Goal: Information Seeking & Learning: Learn about a topic

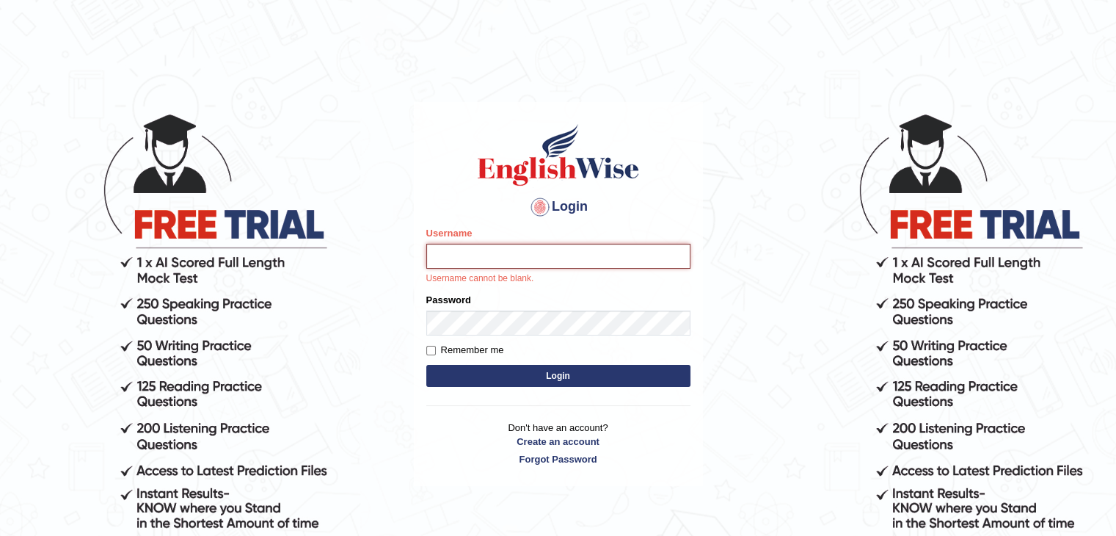
type input "Subashrubi"
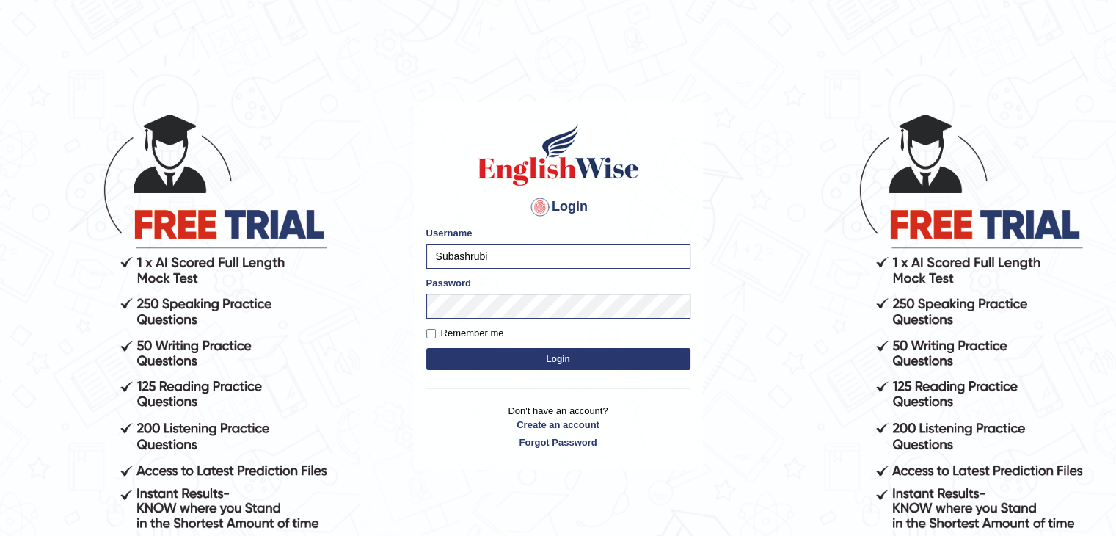
click at [426, 348] on button "Login" at bounding box center [558, 359] width 264 height 22
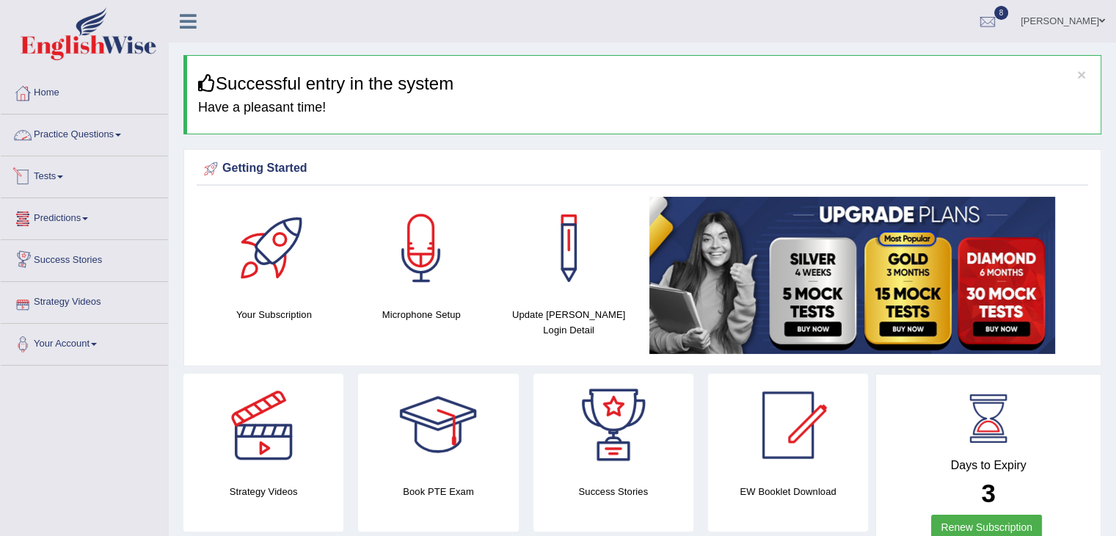
click at [130, 125] on link "Practice Questions" at bounding box center [84, 132] width 167 height 37
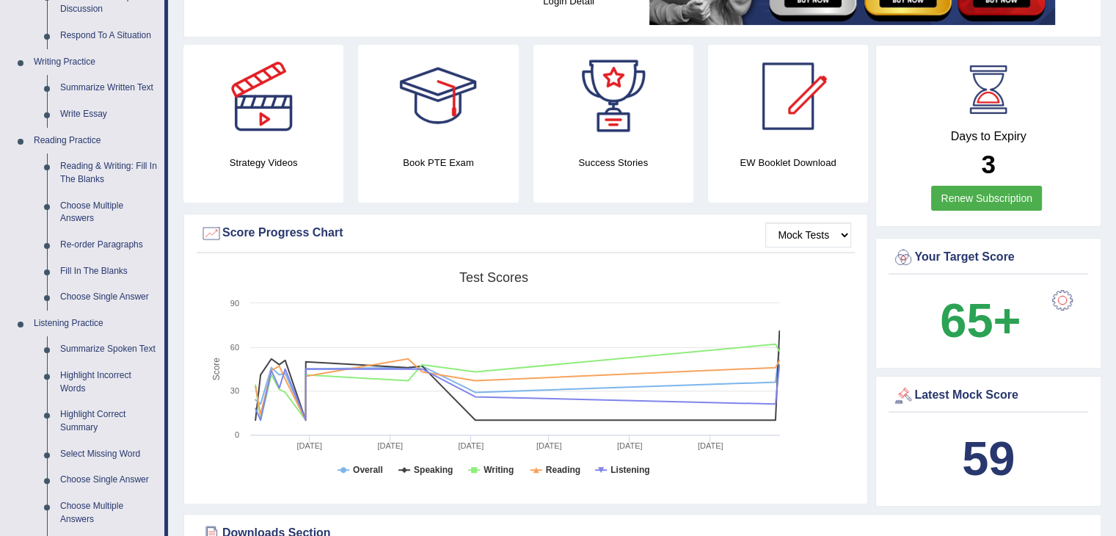
scroll to position [332, 0]
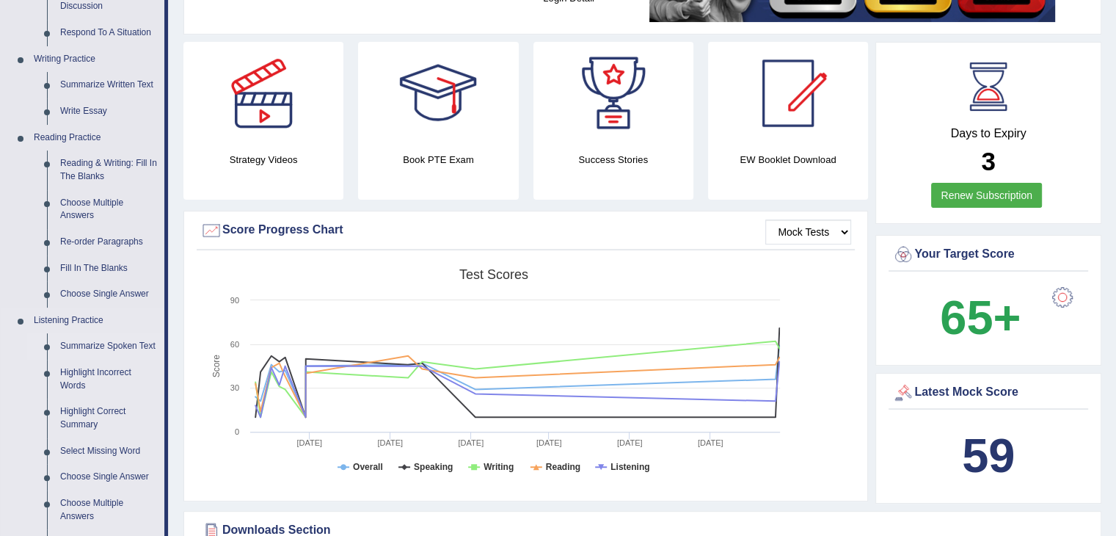
click at [113, 349] on link "Summarize Spoken Text" at bounding box center [109, 346] width 111 height 26
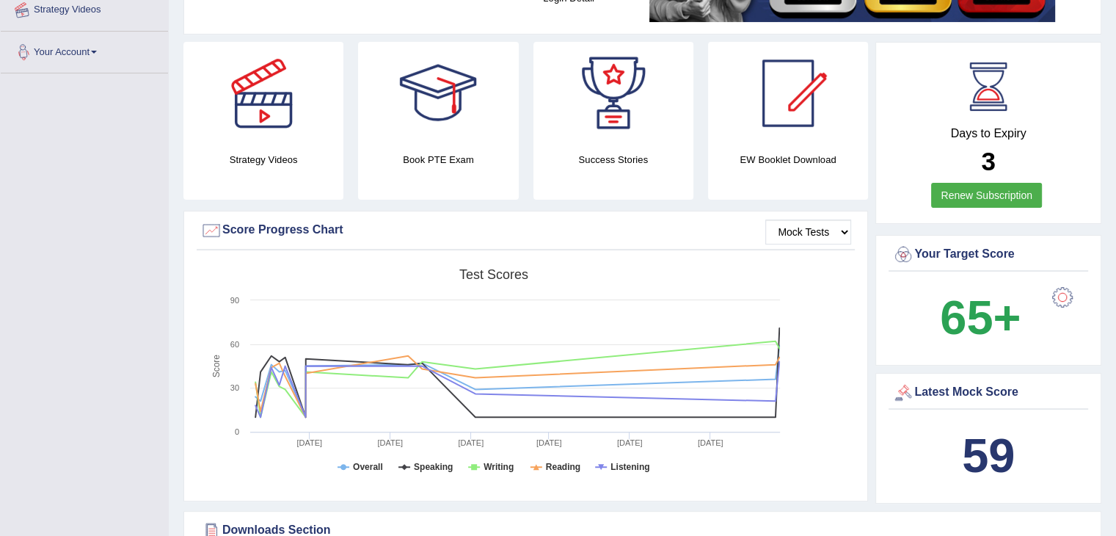
scroll to position [568, 0]
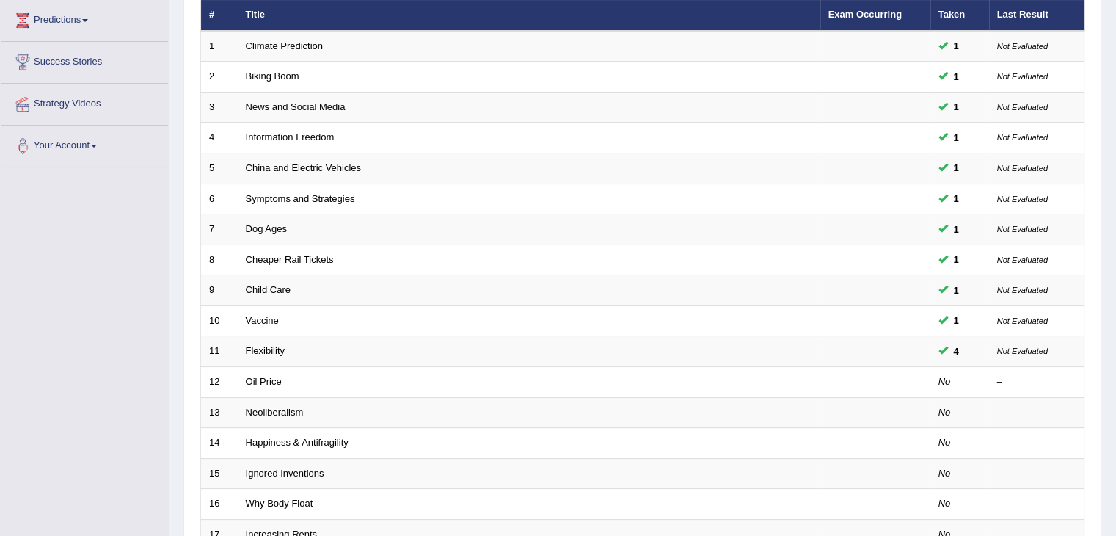
scroll to position [97, 0]
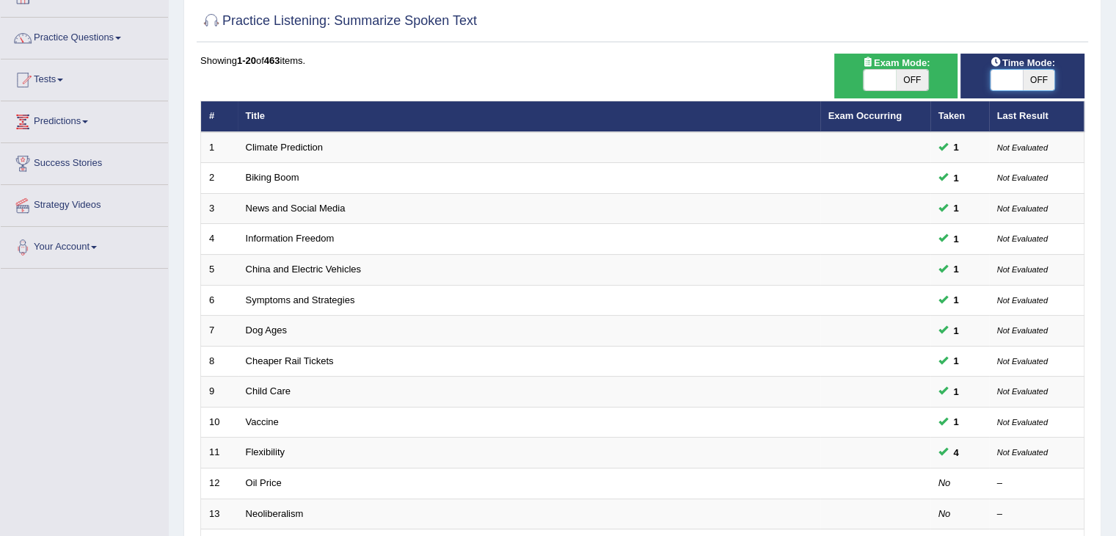
click at [1007, 73] on span at bounding box center [1006, 80] width 32 height 21
checkbox input "true"
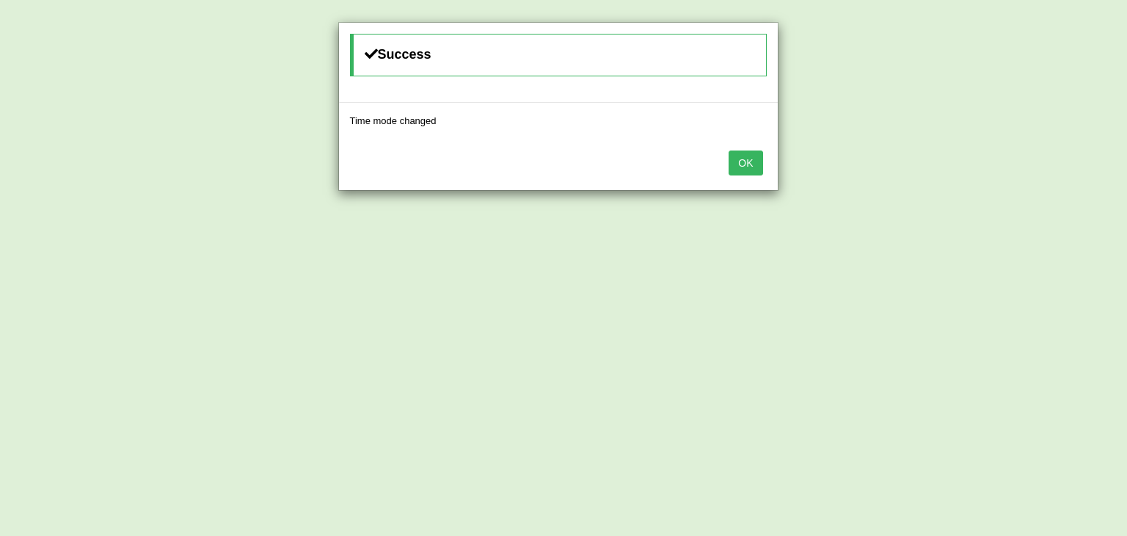
click at [759, 151] on button "OK" at bounding box center [745, 162] width 34 height 25
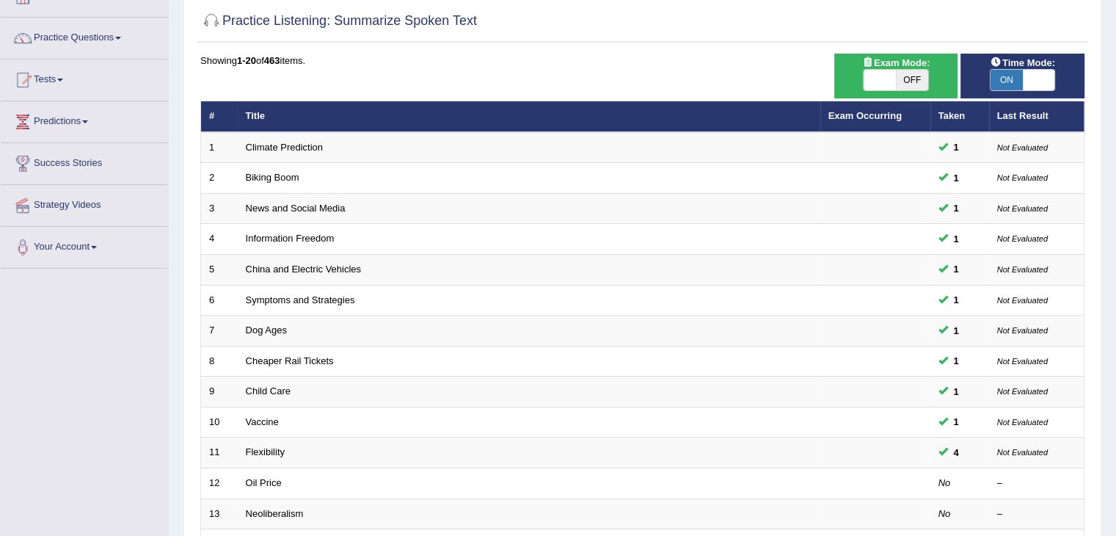
click at [872, 86] on span at bounding box center [879, 80] width 32 height 21
checkbox input "true"
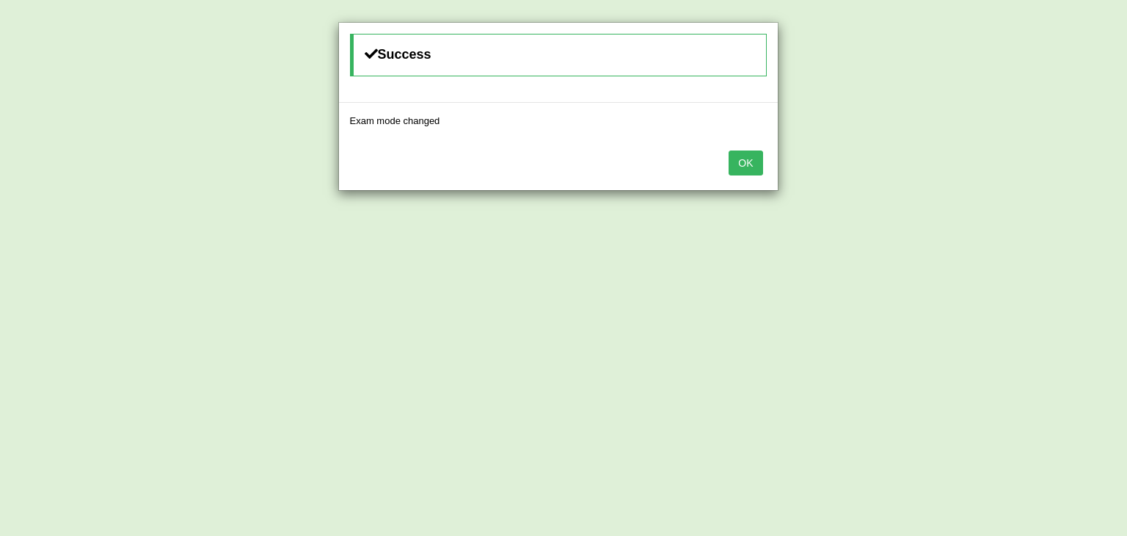
click at [752, 171] on button "OK" at bounding box center [745, 162] width 34 height 25
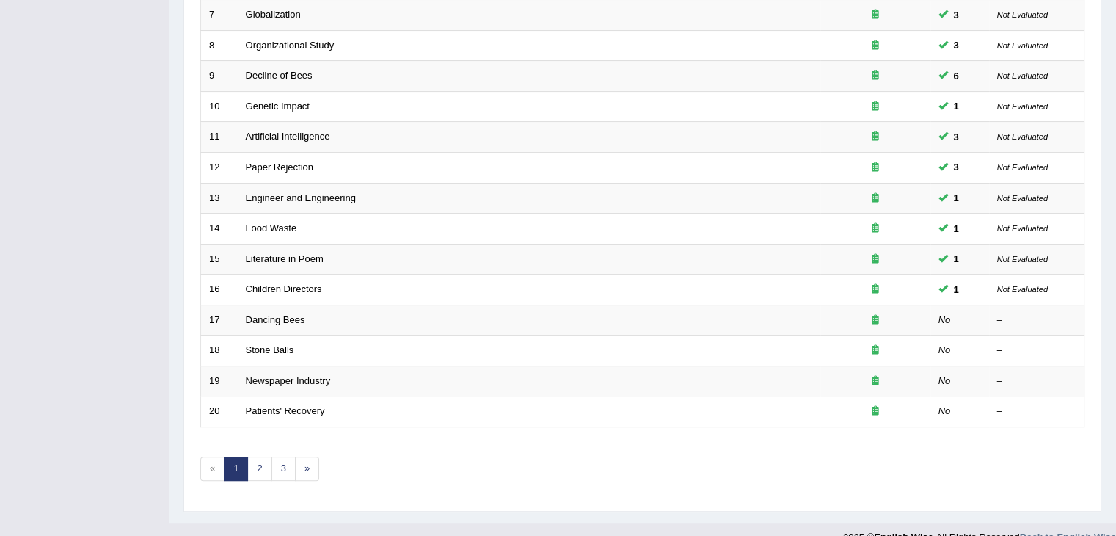
scroll to position [431, 0]
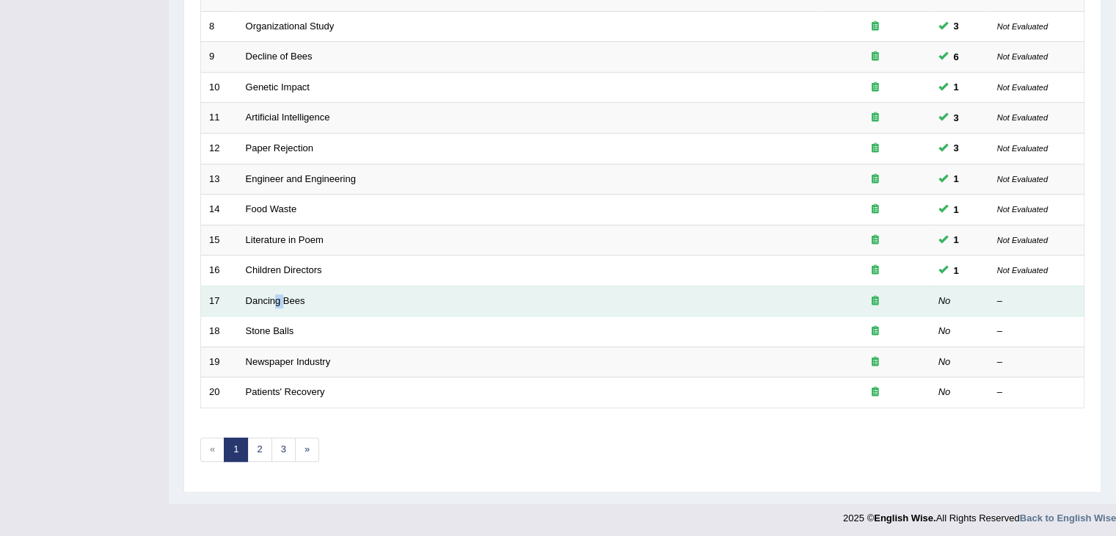
drag, startPoint x: 274, startPoint y: 288, endPoint x: 282, endPoint y: 304, distance: 18.4
click at [282, 304] on td "Dancing Bees" at bounding box center [529, 300] width 582 height 31
click at [268, 303] on td "Dancing Bees" at bounding box center [529, 300] width 582 height 31
click at [268, 302] on td "Dancing Bees" at bounding box center [529, 300] width 582 height 31
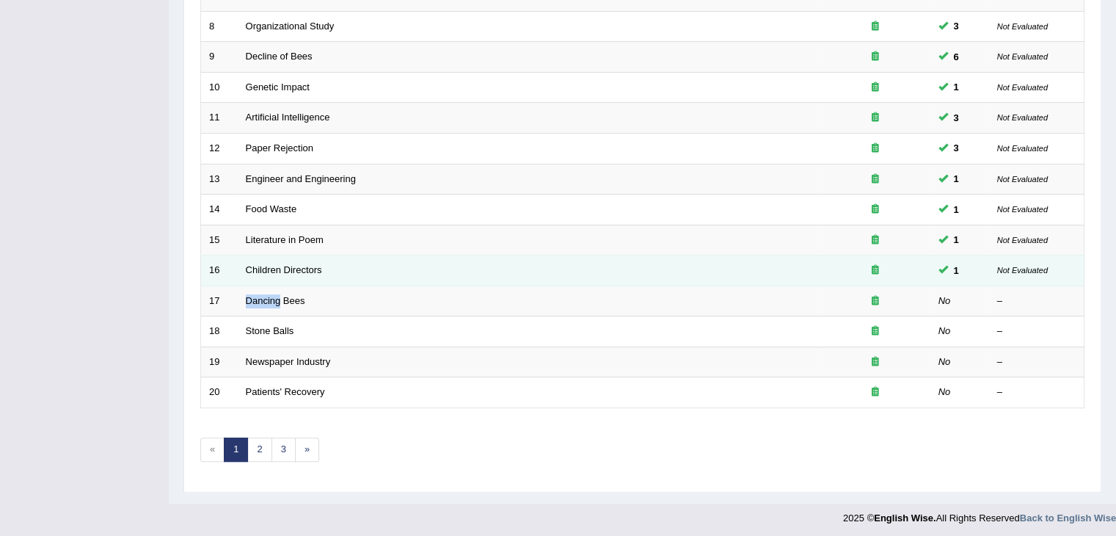
drag, startPoint x: 268, startPoint y: 302, endPoint x: 265, endPoint y: 275, distance: 27.3
click at [265, 275] on tbody "1 Human Freedom 1 Not Evaluated 2 Energy of Internet 1 Not Evaluated 3 Artifici…" at bounding box center [642, 103] width 883 height 610
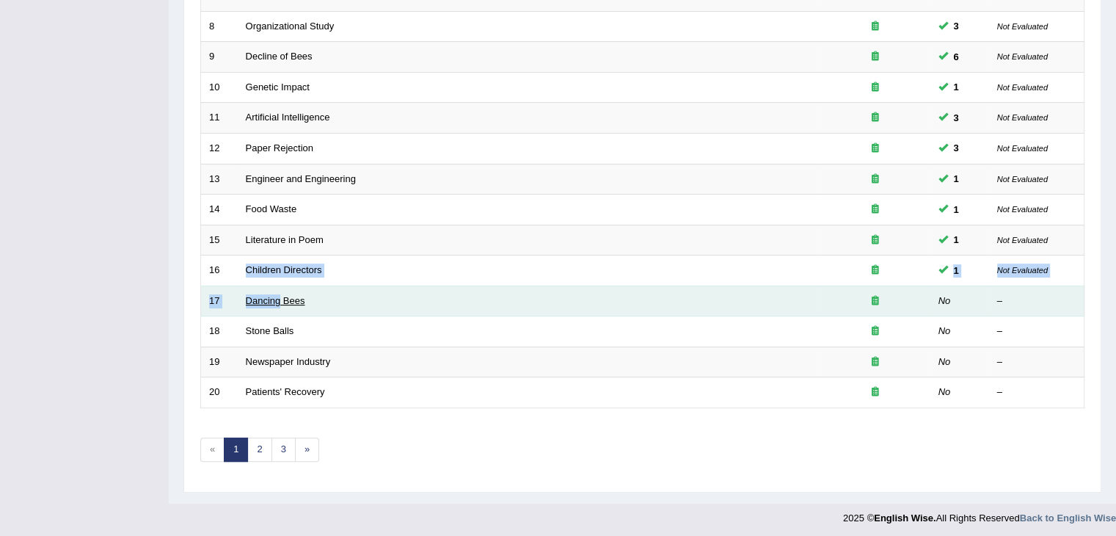
click at [264, 299] on link "Dancing Bees" at bounding box center [275, 300] width 59 height 11
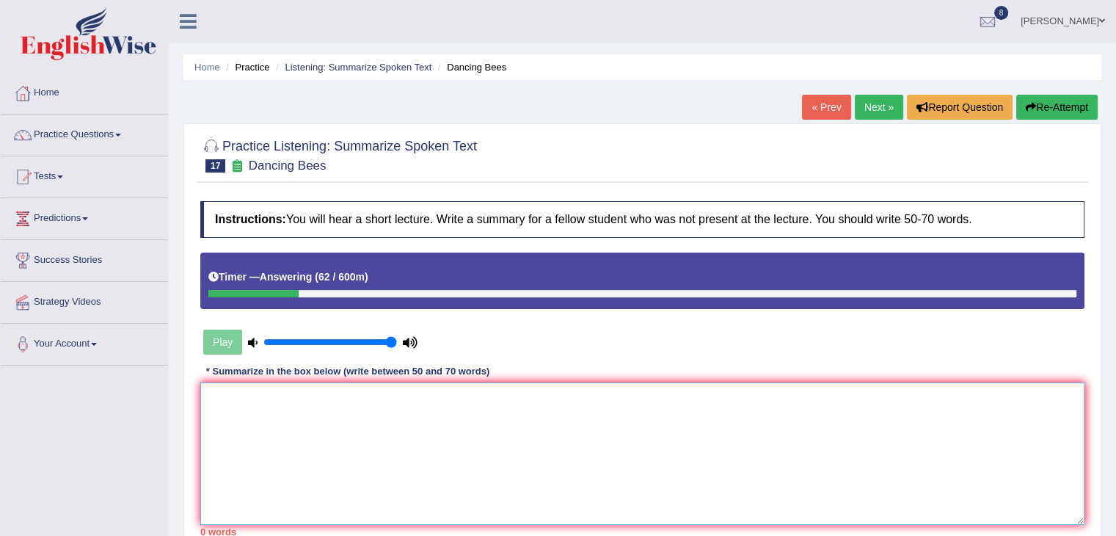
click at [365, 442] on textarea at bounding box center [642, 453] width 884 height 142
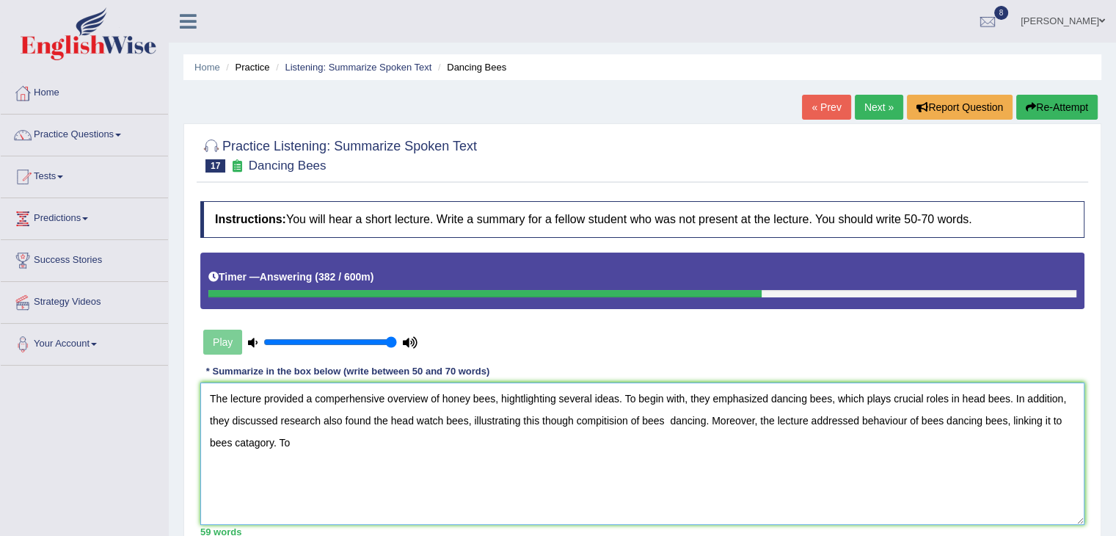
click at [757, 464] on textarea "The lecture provided a comperhensive overview of honey bees, hightlighting seve…" at bounding box center [642, 453] width 884 height 142
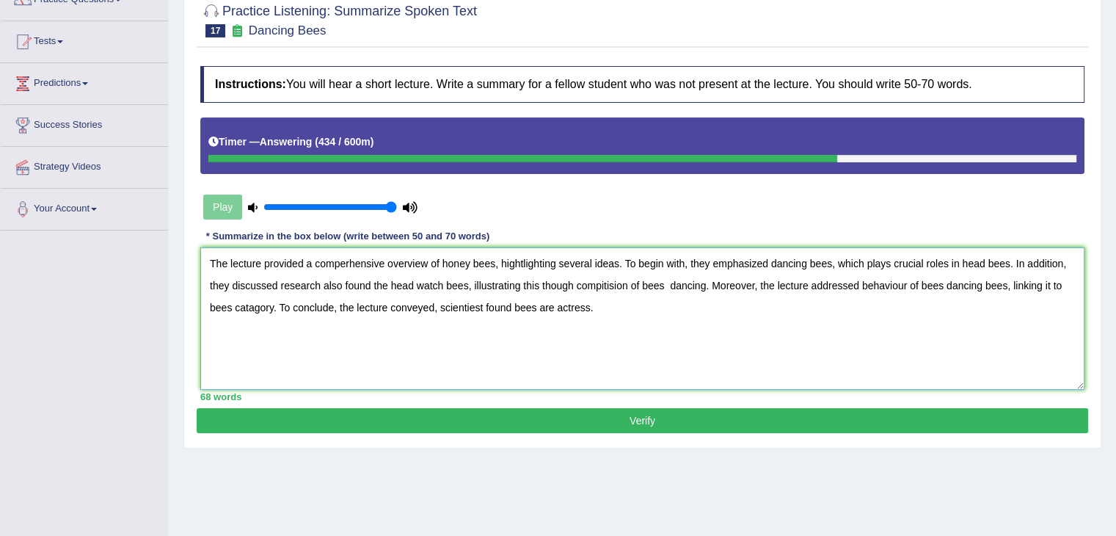
scroll to position [156, 0]
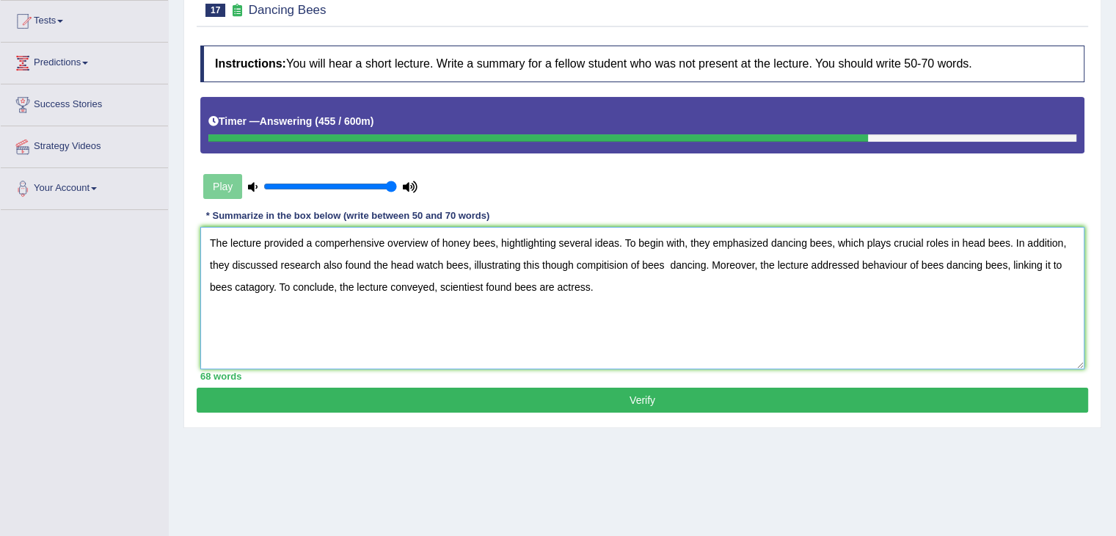
type textarea "The lecture provided a comperhensive overview of honey bees, hightlighting seve…"
click at [919, 400] on button "Verify" at bounding box center [642, 399] width 891 height 25
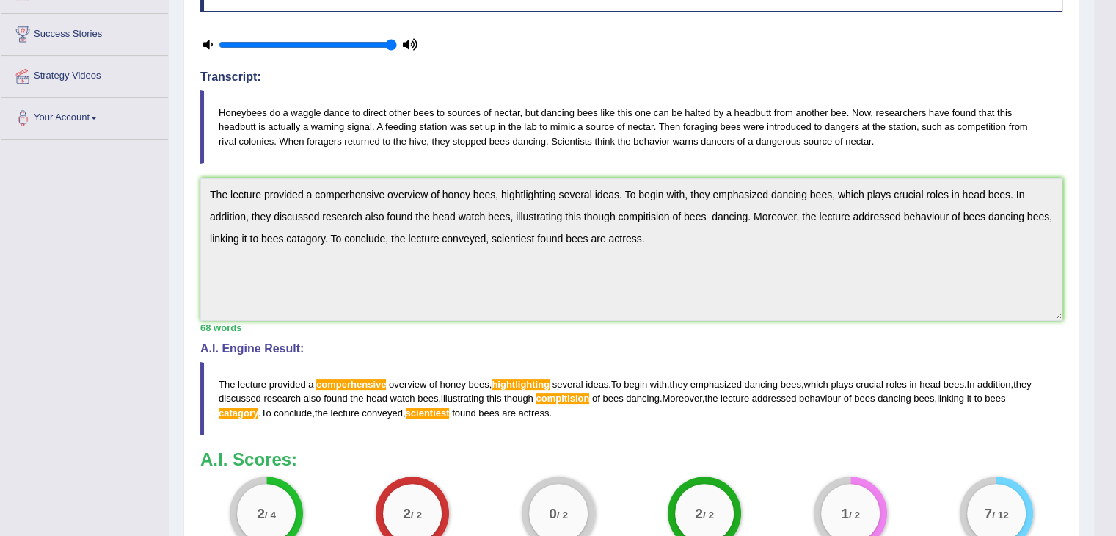
scroll to position [224, 0]
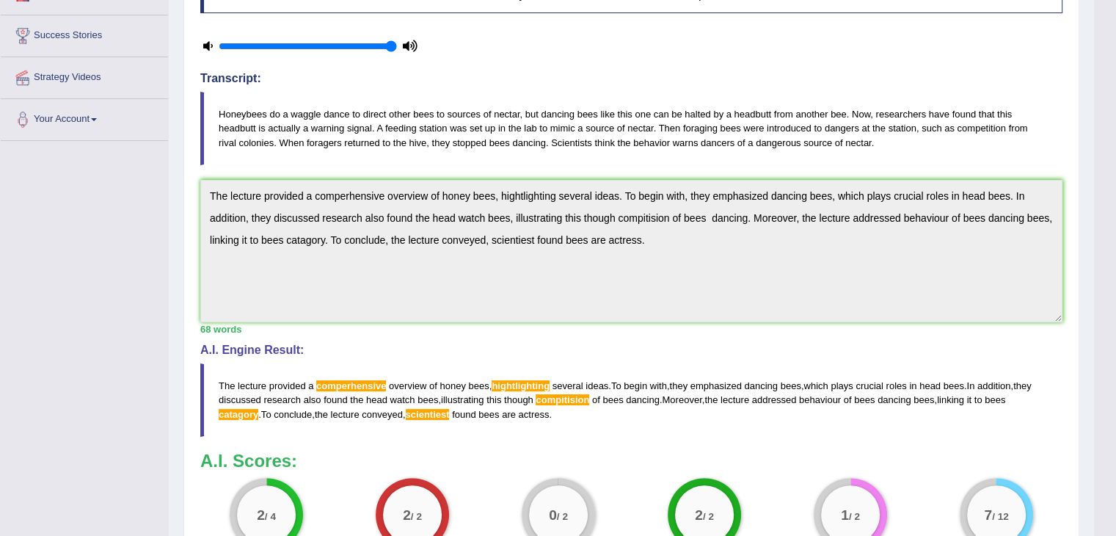
drag, startPoint x: 564, startPoint y: 419, endPoint x: 557, endPoint y: 412, distance: 10.4
click at [557, 412] on blockquote "The lecture provided a comperhensive overview of honey bees , hightlighting sev…" at bounding box center [631, 399] width 862 height 73
drag, startPoint x: 557, startPoint y: 412, endPoint x: 603, endPoint y: 391, distance: 50.6
click at [603, 391] on blockquote "The lecture provided a comperhensive overview of honey bees , hightlighting sev…" at bounding box center [631, 399] width 862 height 73
click at [161, 200] on div "Toggle navigation Home Practice Questions Speaking Practice Read Aloud Repeat S…" at bounding box center [547, 241] width 1094 height 931
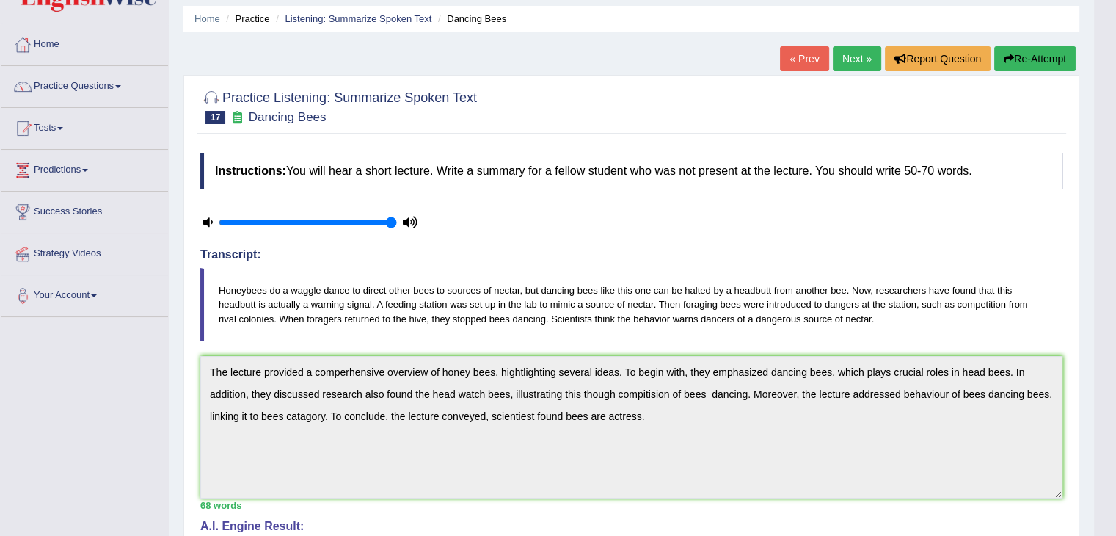
scroll to position [34, 0]
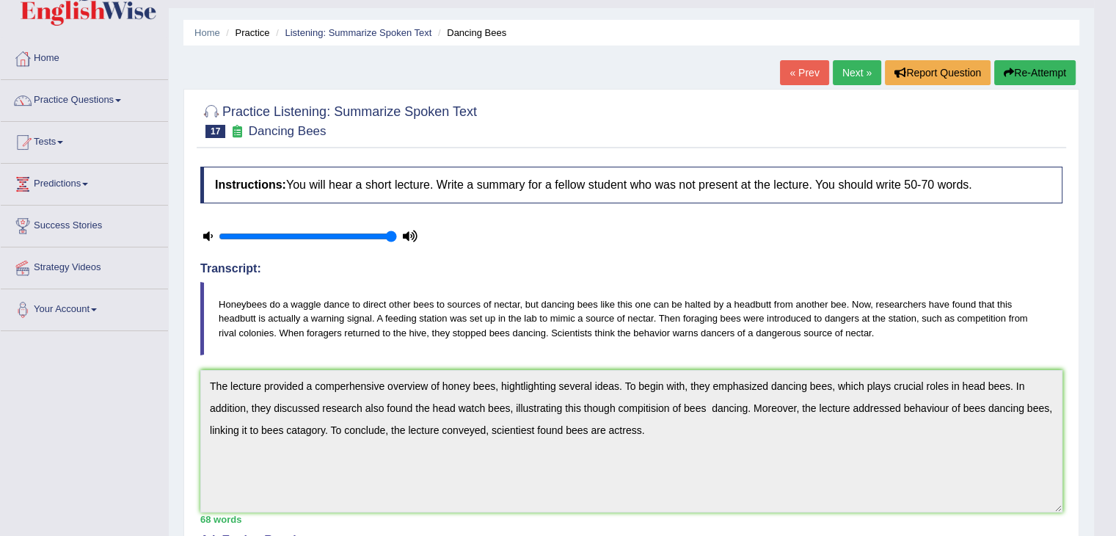
click at [1029, 86] on div "« Prev Next » Report Question Re-Attempt" at bounding box center [929, 74] width 299 height 29
click at [1028, 80] on button "Re-Attempt" at bounding box center [1034, 72] width 81 height 25
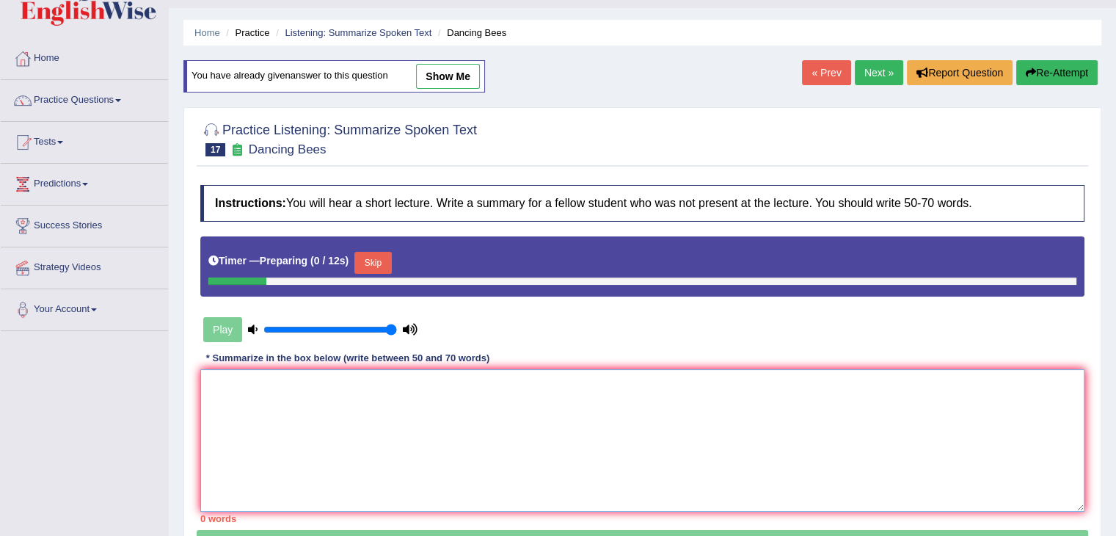
click at [745, 379] on textarea at bounding box center [642, 440] width 884 height 142
paste textarea "The lecture provided a comperhensive overview of honey bees, hightlighting seve…"
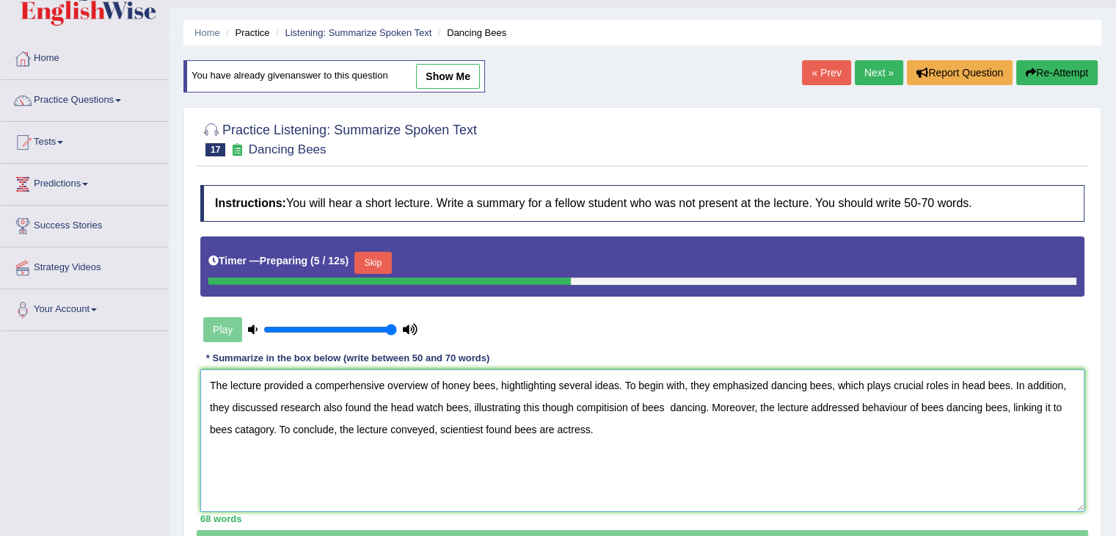
click at [347, 382] on textarea "The lecture provided a comperhensive overview of honey bees, hightlighting seve…" at bounding box center [642, 440] width 884 height 142
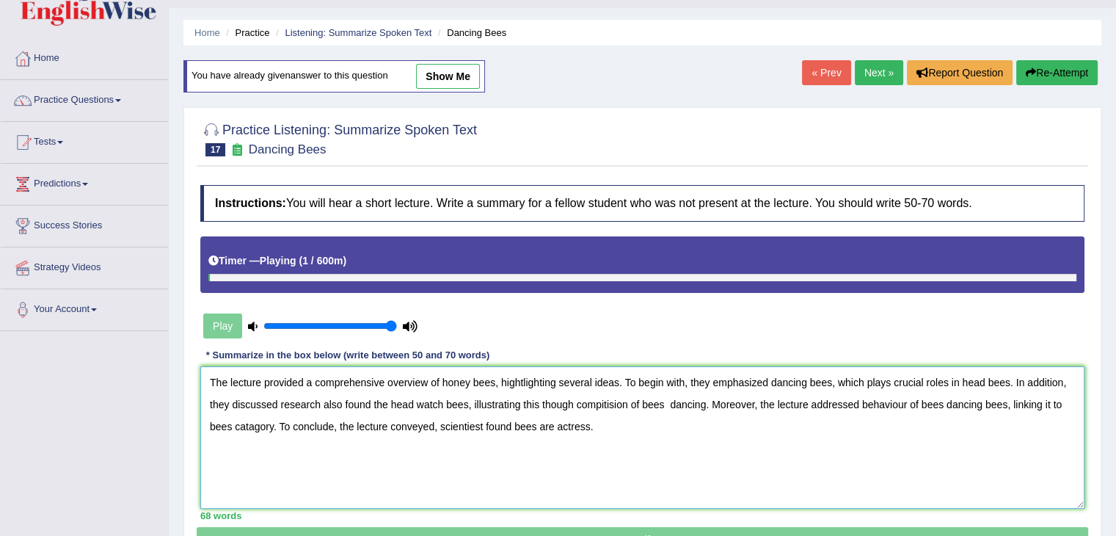
click at [524, 380] on textarea "The lecture provided a comprehensive overview of honey bees, hightlighting seve…" at bounding box center [642, 437] width 884 height 142
drag, startPoint x: 272, startPoint y: 426, endPoint x: 235, endPoint y: 418, distance: 38.3
click at [235, 418] on textarea "The lecture provided a comprehensive overview of honey bees, highlighting sever…" at bounding box center [642, 437] width 884 height 142
click at [440, 423] on textarea "The lecture provided a comprehensive overview of honey bees, highlighting sever…" at bounding box center [642, 437] width 884 height 142
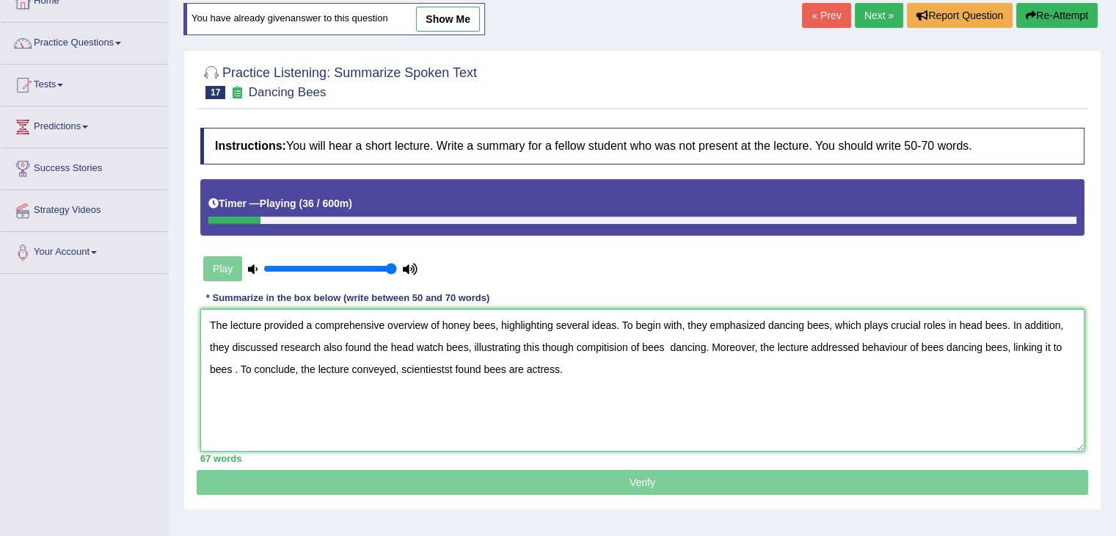
click at [236, 369] on textarea "The lecture provided a comprehensive overview of honey bees, highlighting sever…" at bounding box center [642, 380] width 884 height 142
click at [232, 364] on textarea "The lecture provided a comprehensive overview of honey bees, highlighting sever…" at bounding box center [642, 380] width 884 height 142
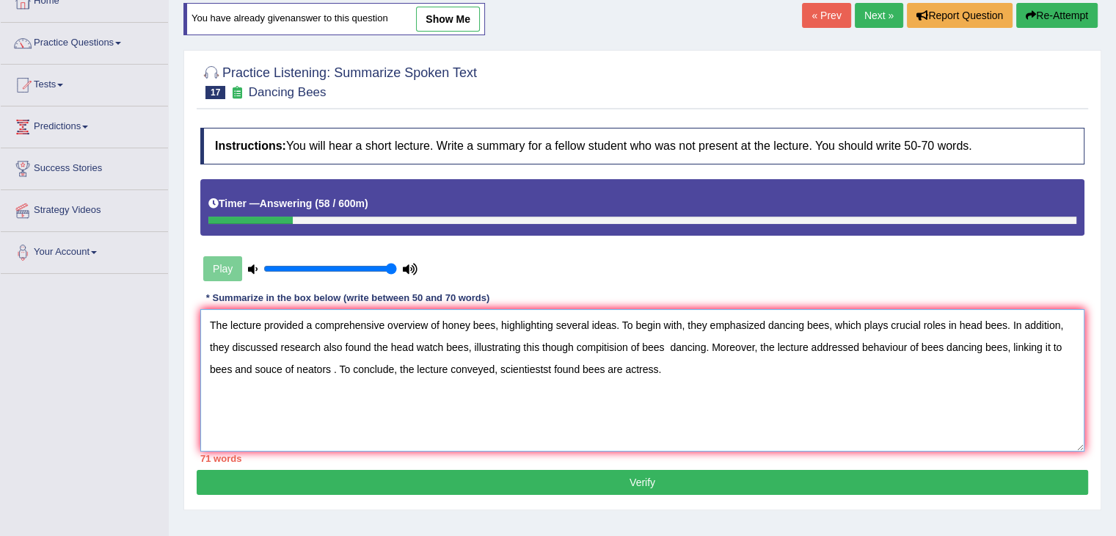
type textarea "The lecture provided a comprehensive overview of honey bees, highlighting sever…"
click at [327, 472] on button "Verify" at bounding box center [642, 482] width 891 height 25
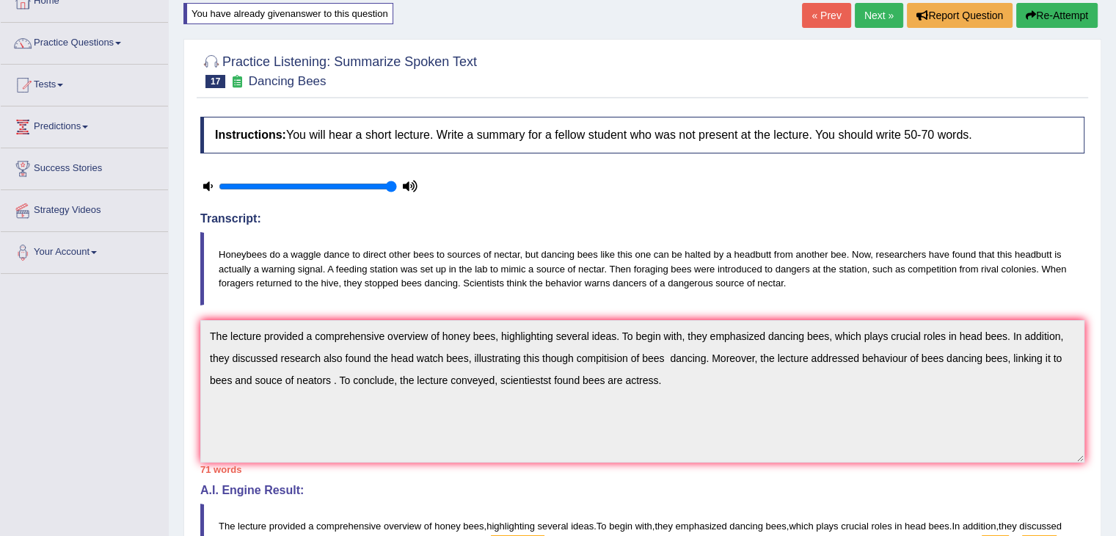
drag, startPoint x: 1126, startPoint y: 154, endPoint x: 1125, endPoint y: 288, distance: 134.3
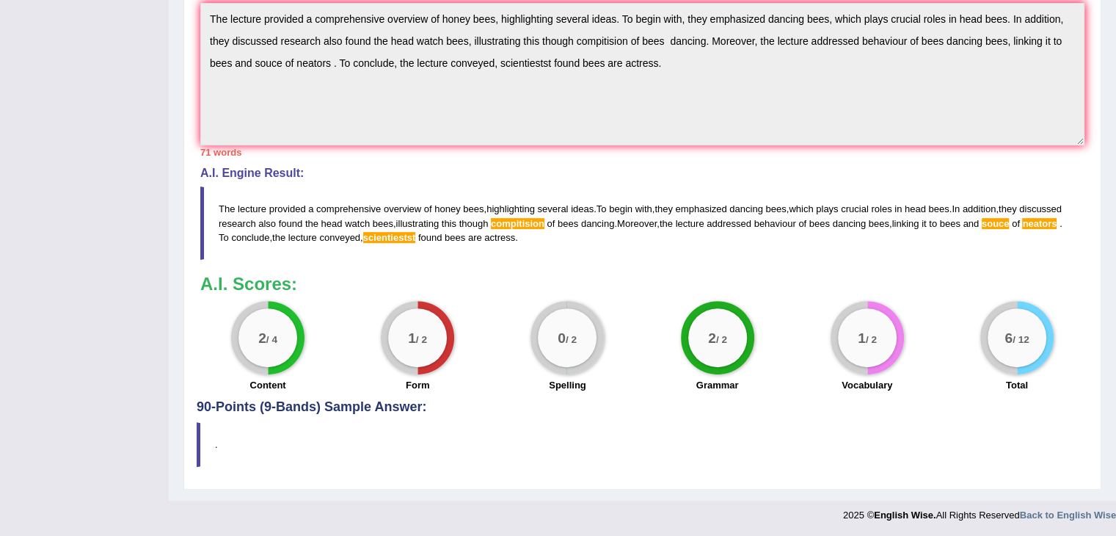
scroll to position [0, 0]
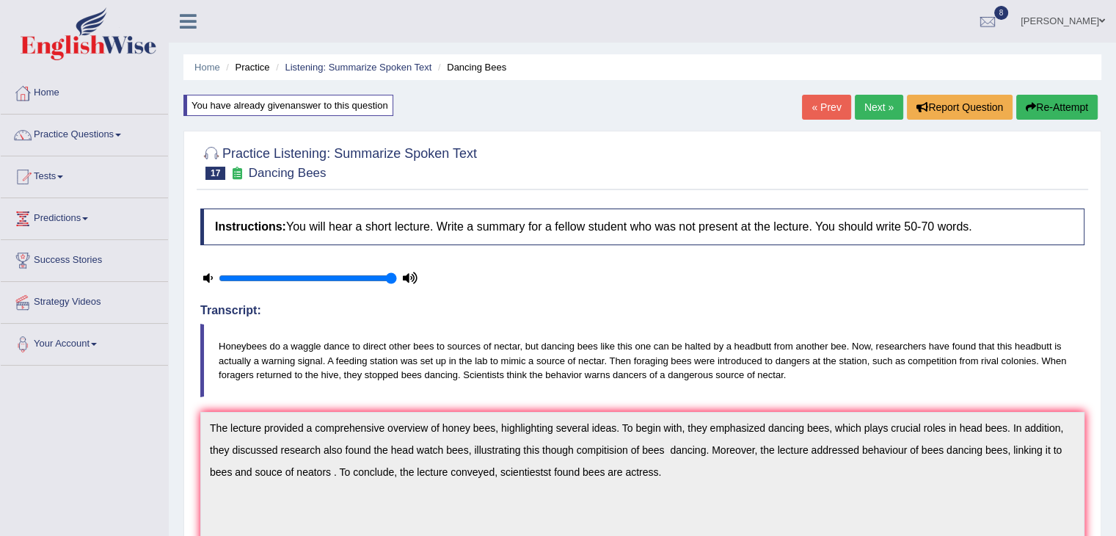
click at [862, 106] on link "Next »" at bounding box center [879, 107] width 48 height 25
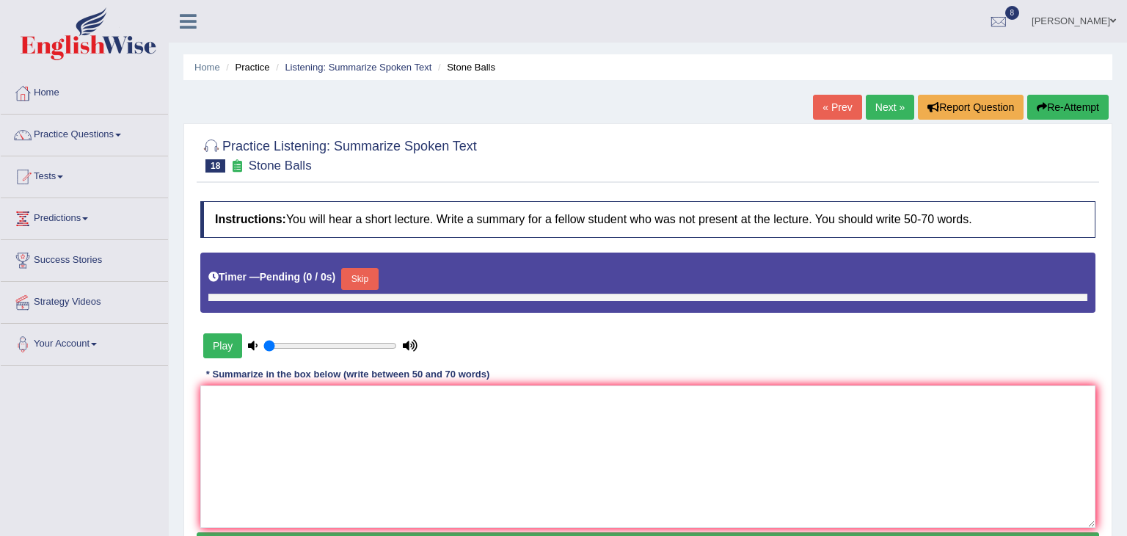
type input "1"
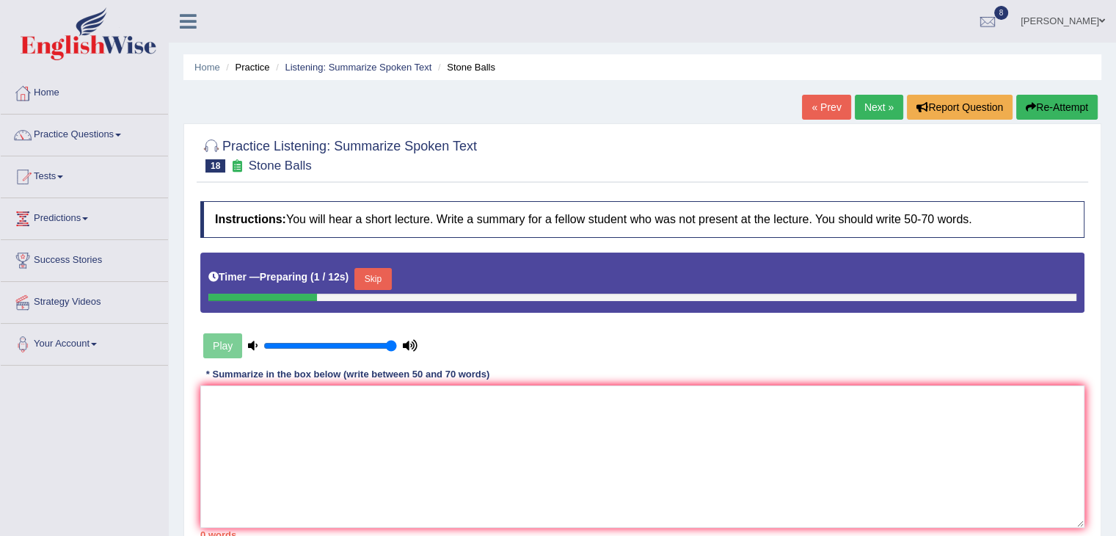
click at [386, 277] on button "Skip" at bounding box center [372, 279] width 37 height 22
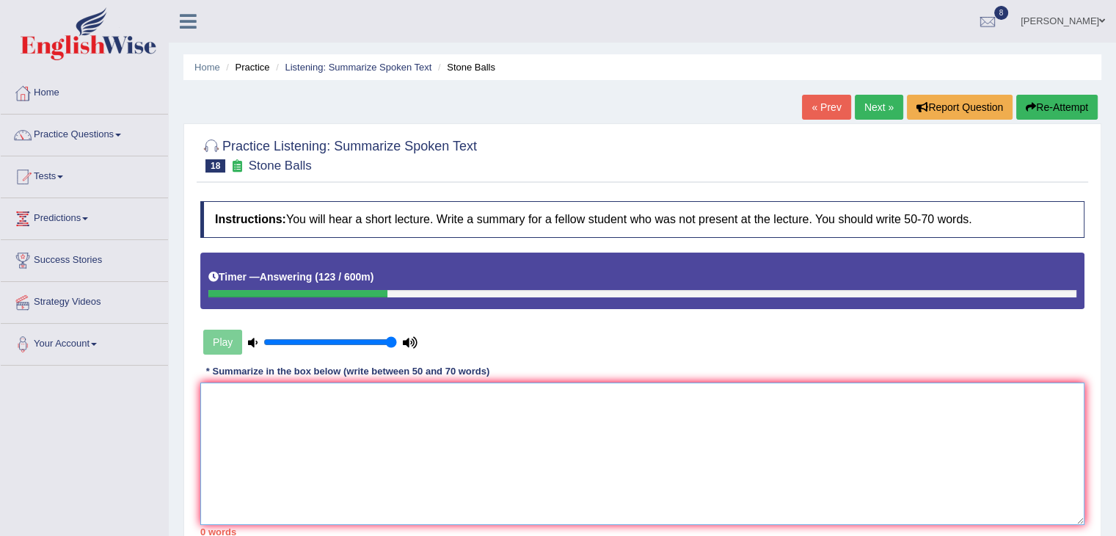
click at [456, 434] on textarea at bounding box center [642, 453] width 884 height 142
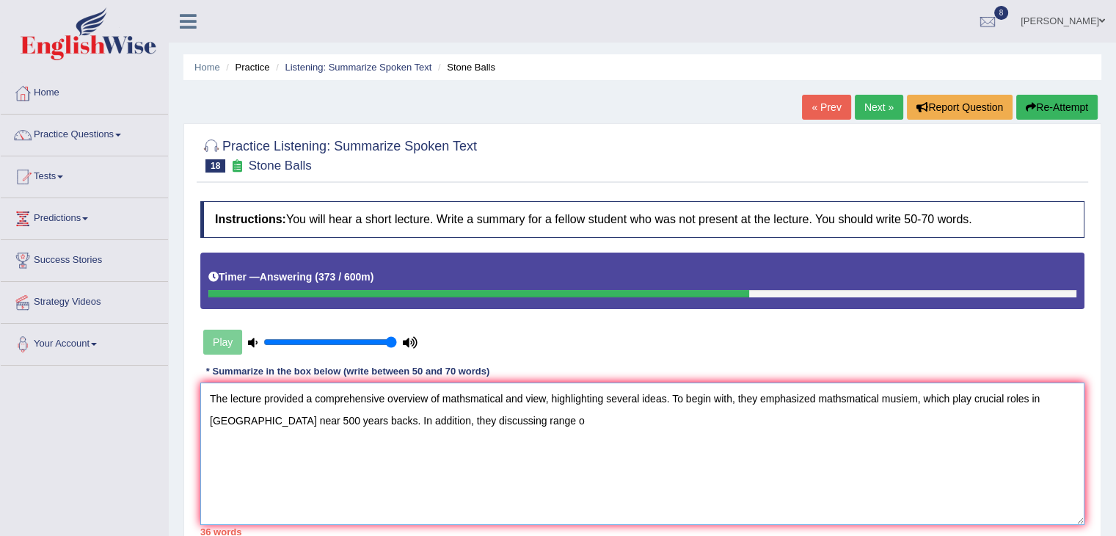
type textarea "The lecture provided a comprehensive overview of mathsmatical and view, highlig…"
click at [456, 434] on textarea "The lecture provided a comprehensive overview of mathsmatical and view, highlig…" at bounding box center [642, 453] width 884 height 142
